Goal: Transaction & Acquisition: Purchase product/service

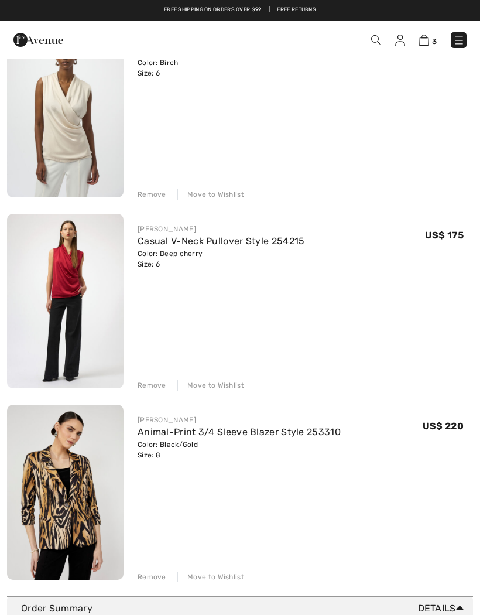
scroll to position [150, 0]
click at [149, 199] on div "Remove" at bounding box center [152, 195] width 29 height 11
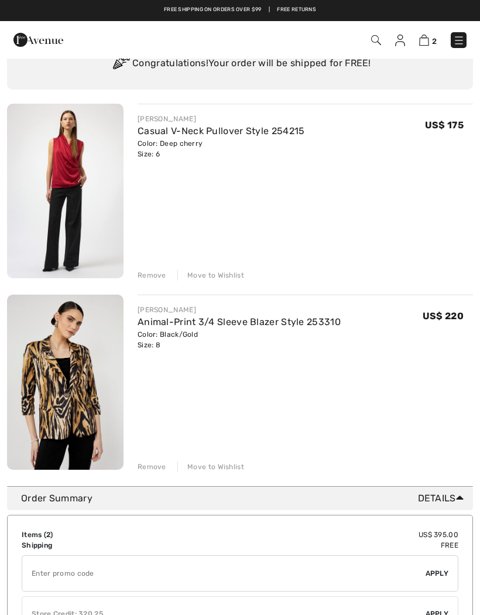
scroll to position [68, 0]
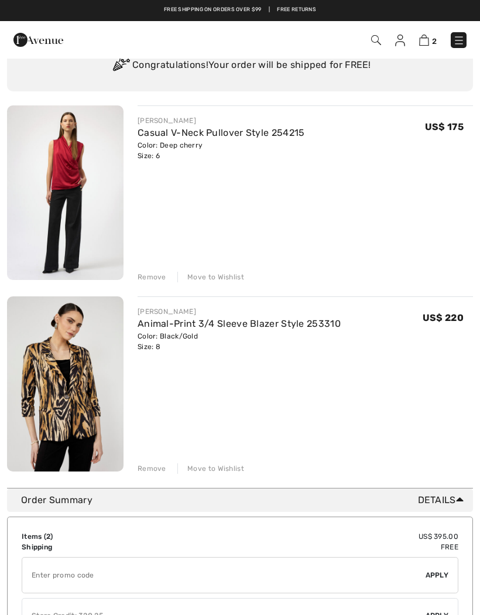
click at [153, 275] on div "Remove" at bounding box center [152, 277] width 29 height 11
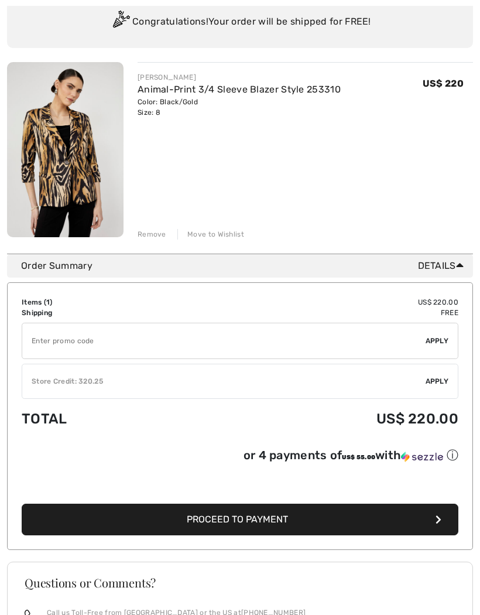
scroll to position [112, 0]
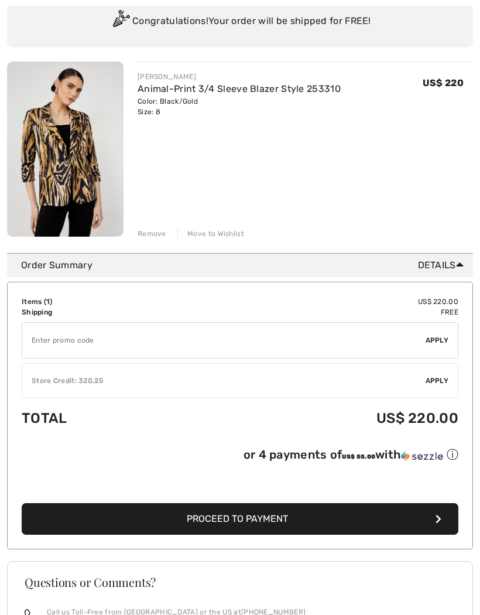
click at [153, 235] on div "Remove" at bounding box center [152, 233] width 29 height 11
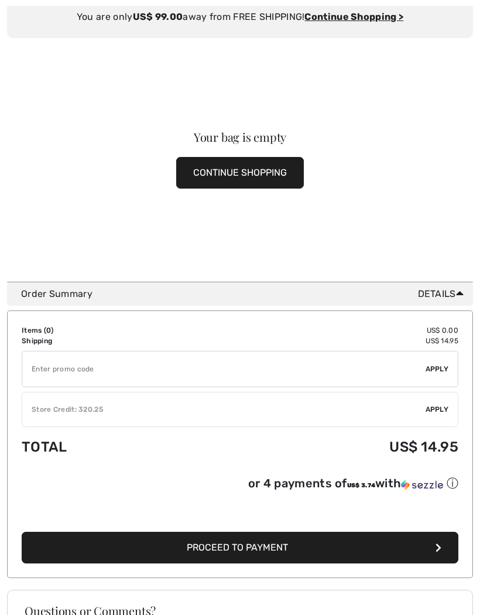
click at [250, 173] on button "CONTINUE SHOPPING" at bounding box center [240, 173] width 128 height 32
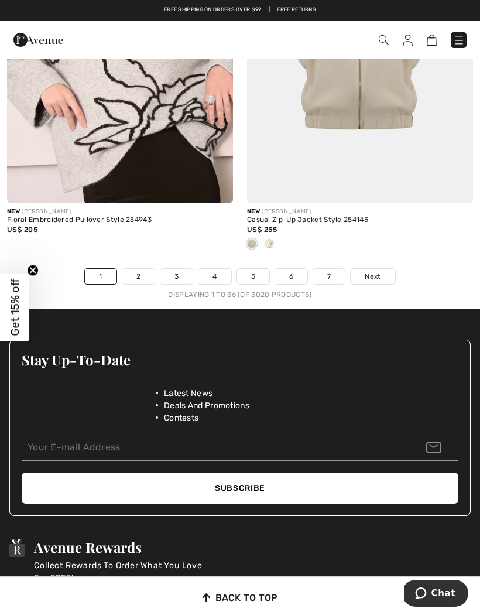
scroll to position [7088, 0]
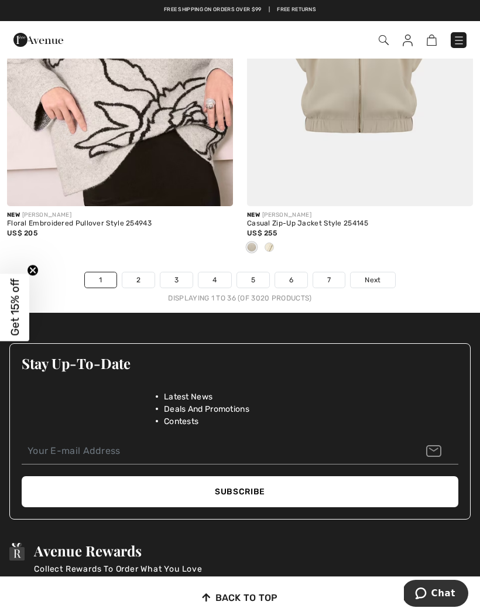
click at [379, 275] on span "Next" at bounding box center [373, 280] width 16 height 11
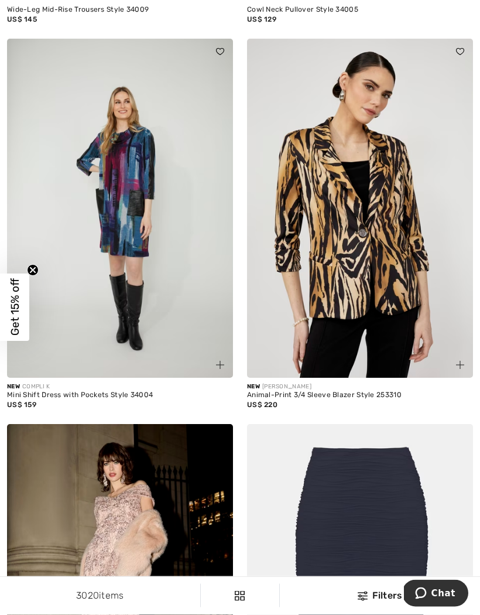
scroll to position [2905, 0]
click at [355, 302] on img at bounding box center [360, 208] width 226 height 339
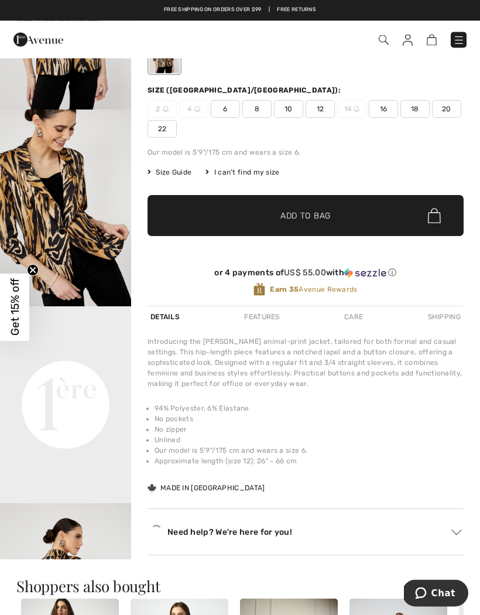
scroll to position [146, 0]
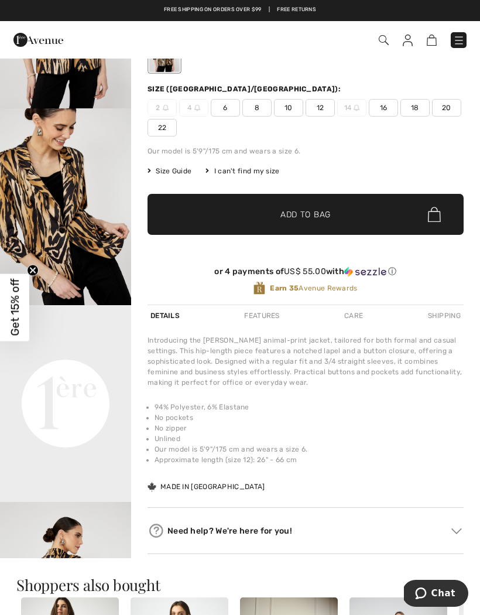
click at [223, 115] on span "6" at bounding box center [225, 108] width 29 height 18
click at [311, 213] on span "Add to Bag" at bounding box center [306, 215] width 50 height 12
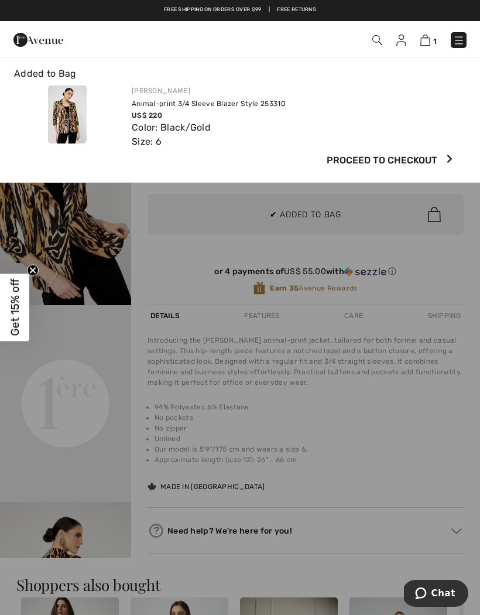
scroll to position [0, 0]
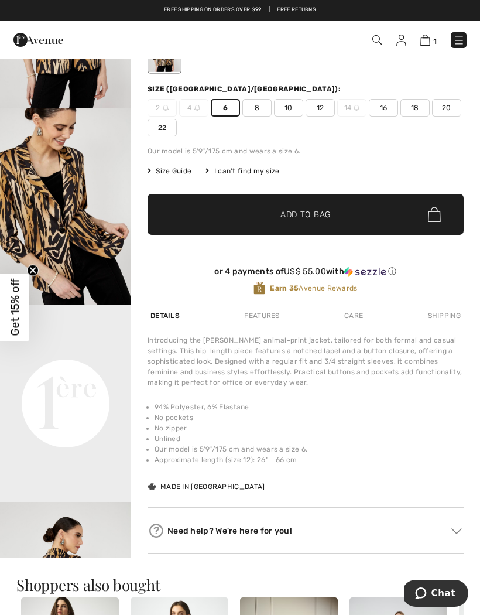
click at [427, 42] on img at bounding box center [426, 40] width 10 height 11
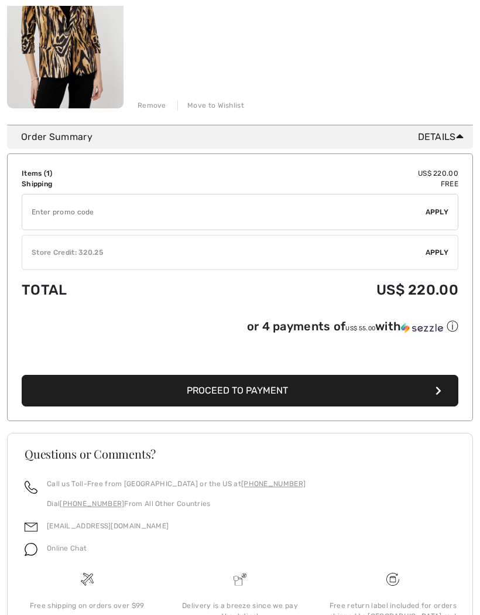
scroll to position [240, 0]
click at [434, 257] on span "Apply" at bounding box center [437, 253] width 23 height 11
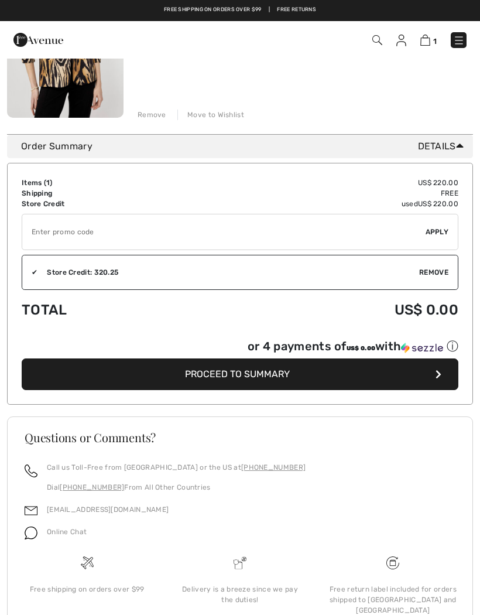
scroll to position [200, 0]
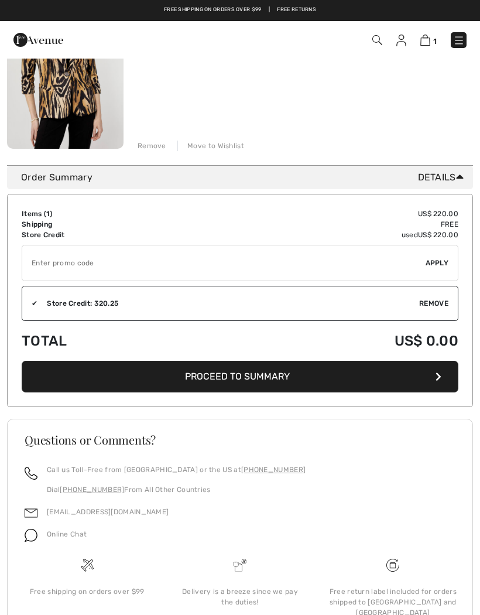
click at [434, 376] on button "Proceed to Summary" at bounding box center [240, 377] width 437 height 32
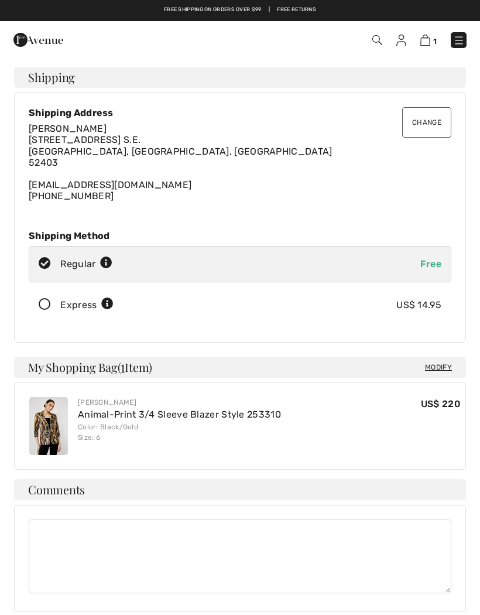
click at [423, 120] on button "Change" at bounding box center [426, 122] width 49 height 30
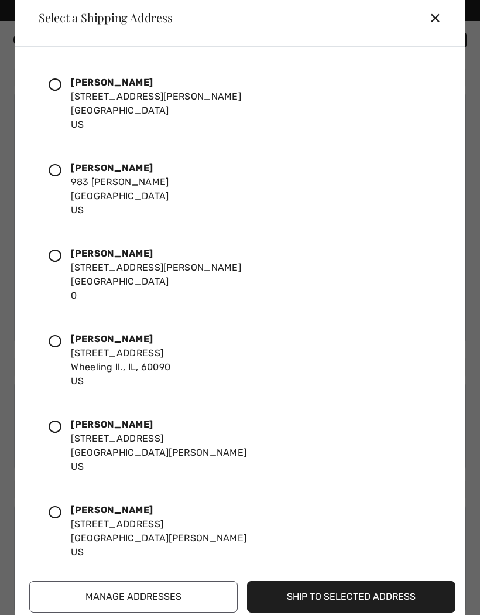
click at [54, 171] on icon at bounding box center [55, 170] width 13 height 13
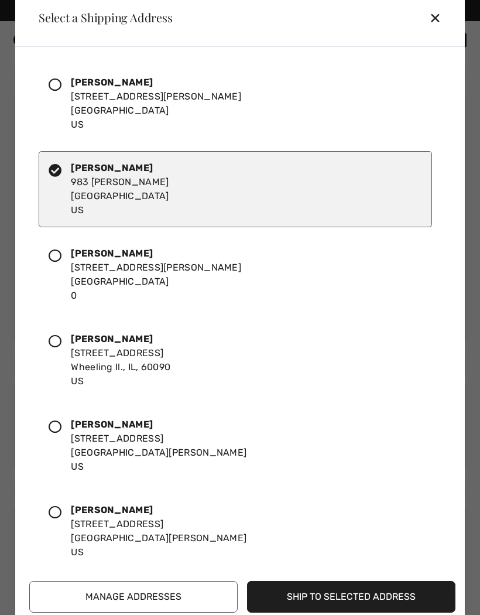
click at [357, 588] on button "Ship to Selected Address" at bounding box center [351, 597] width 209 height 32
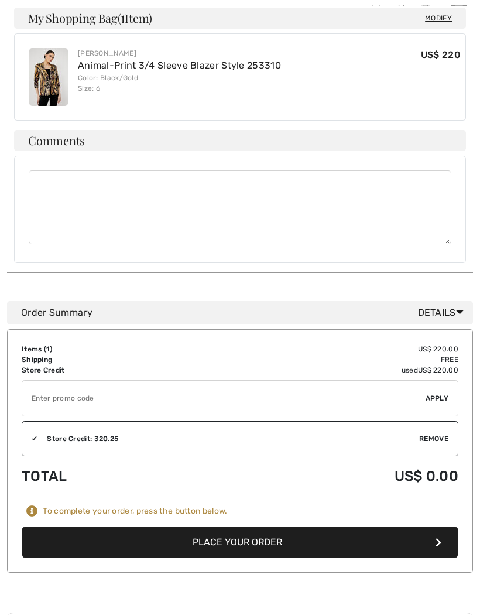
scroll to position [349, 0]
click at [256, 544] on button "Place Your Order" at bounding box center [240, 543] width 437 height 32
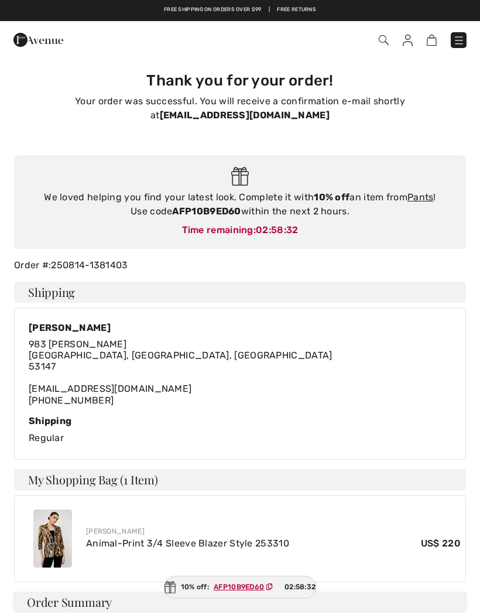
checkbox input "true"
